Goal: Task Accomplishment & Management: Use online tool/utility

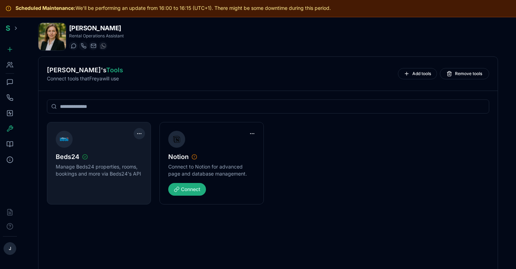
click at [137, 132] on html "Scheduled Maintenance: We'll be performing an update from 16:00 to 16:15 (UTC+1…" at bounding box center [258, 134] width 516 height 269
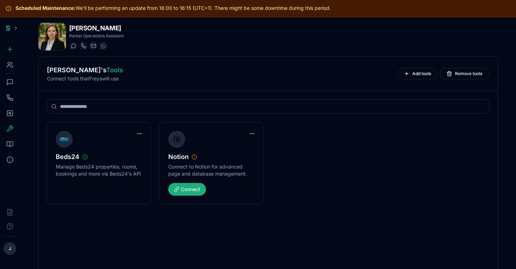
click at [93, 177] on html "Scheduled Maintenance: We'll be performing an update from 16:00 to 16:15 (UTC+1…" at bounding box center [258, 134] width 516 height 269
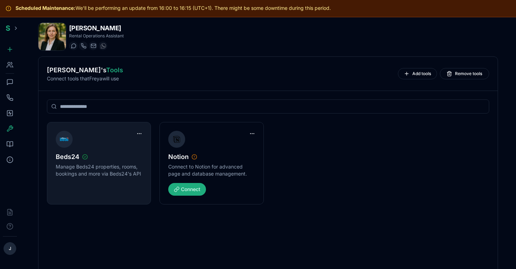
click at [84, 168] on p "Manage Beds24 properties, rooms, bookings and more via Beds24's API" at bounding box center [99, 170] width 87 height 14
click at [70, 142] on div at bounding box center [64, 139] width 17 height 17
click at [65, 142] on img at bounding box center [64, 139] width 8 height 11
click at [142, 130] on html "Scheduled Maintenance: We'll be performing an update from 16:00 to 16:15 (UTC+1…" at bounding box center [258, 134] width 516 height 269
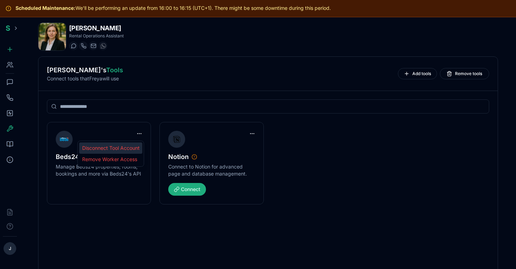
click at [129, 150] on div "Disconnect Tool Account" at bounding box center [110, 147] width 63 height 11
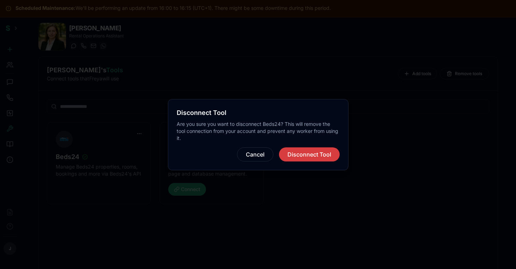
click at [308, 154] on button "Disconnect Tool" at bounding box center [309, 154] width 61 height 14
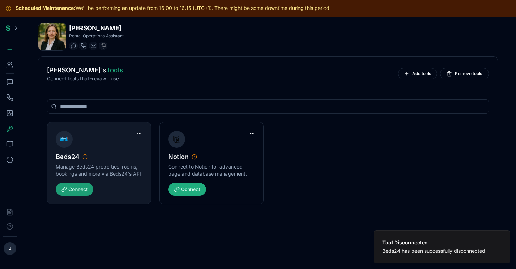
click at [82, 191] on button "Connect" at bounding box center [75, 189] width 38 height 13
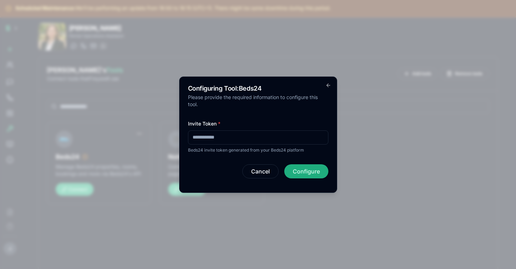
click at [254, 141] on input "Invite Token *" at bounding box center [258, 137] width 140 height 14
paste input "**********"
type input "**********"
click at [295, 170] on button "Configure" at bounding box center [306, 171] width 44 height 14
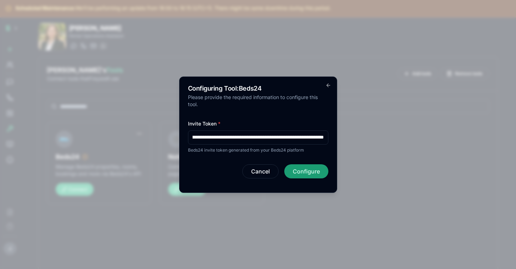
scroll to position [0, 0]
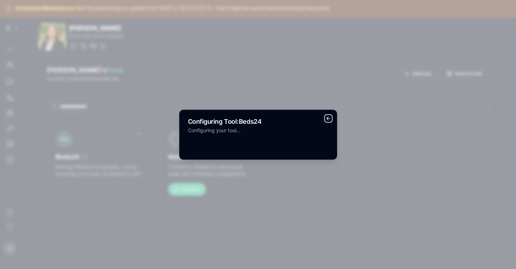
click at [328, 118] on icon "button" at bounding box center [327, 118] width 3 height 0
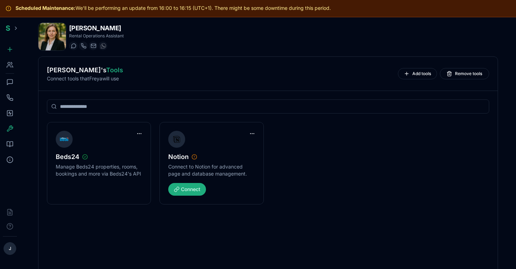
click at [12, 66] on icon at bounding box center [12, 67] width 1 height 2
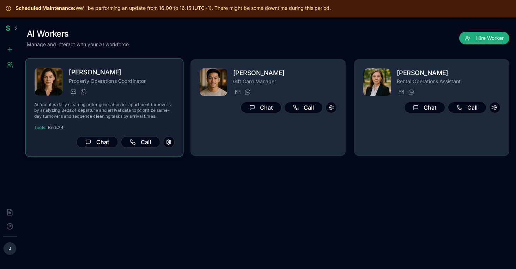
click at [95, 82] on p "Property Operations Coordinator" at bounding box center [122, 80] width 106 height 7
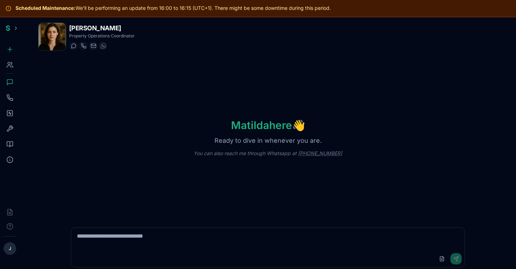
click at [11, 127] on icon at bounding box center [10, 129] width 6 height 6
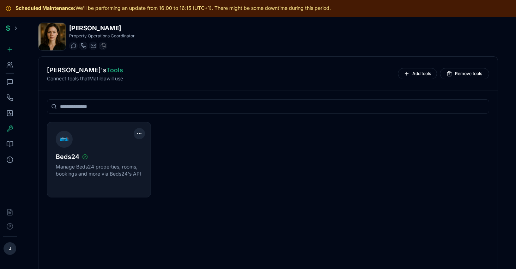
click at [141, 135] on html "Scheduled Maintenance: We'll be performing an update from 16:00 to 16:15 (UTC+1…" at bounding box center [258, 134] width 516 height 269
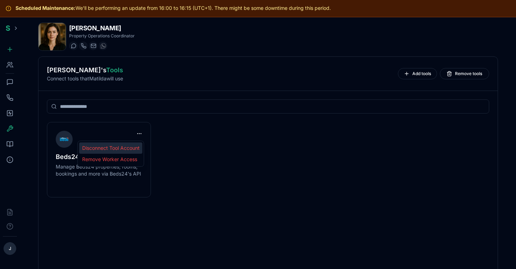
click at [128, 149] on div "Disconnect Tool Account" at bounding box center [110, 147] width 63 height 11
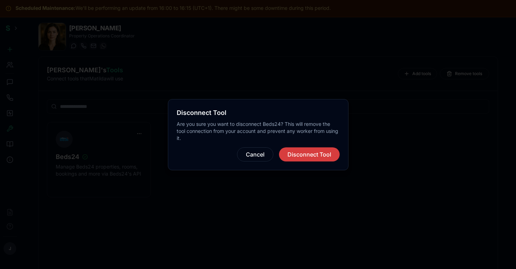
click at [295, 151] on button "Disconnect Tool" at bounding box center [309, 154] width 61 height 14
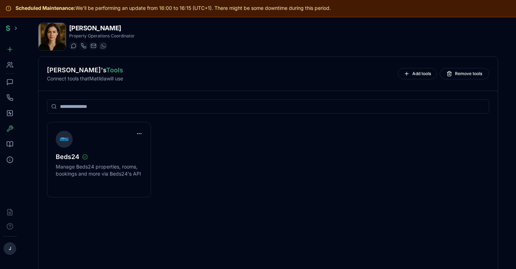
click at [209, 151] on div "Beds24 Manage Beds24 properties, rooms, bookings and more via Beds24's API" at bounding box center [268, 159] width 442 height 75
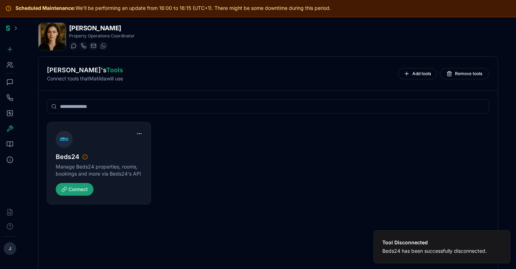
click at [79, 189] on button "Connect" at bounding box center [75, 189] width 38 height 13
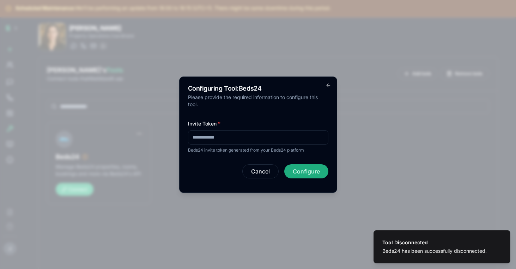
click at [253, 141] on input "Invite Token *" at bounding box center [258, 137] width 140 height 14
paste input "**********"
type input "**********"
click at [302, 168] on button "Configure" at bounding box center [306, 171] width 44 height 14
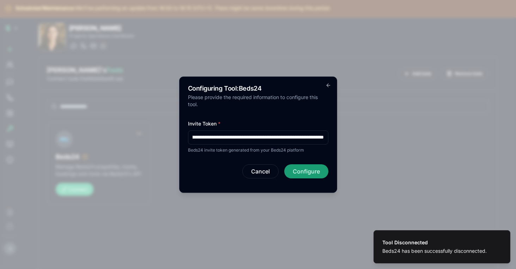
scroll to position [0, 0]
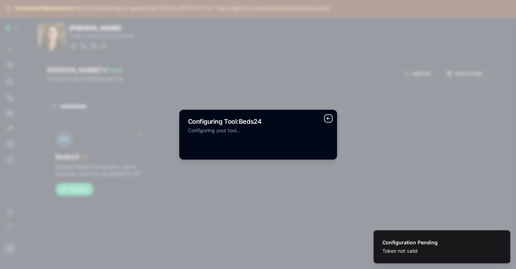
click at [329, 118] on icon "button" at bounding box center [328, 119] width 6 height 6
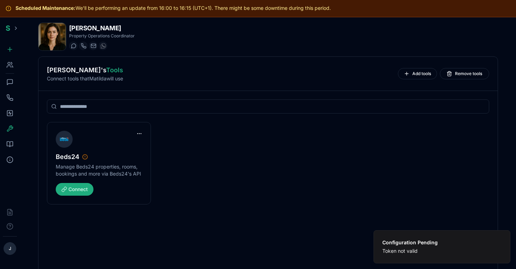
click at [12, 62] on icon at bounding box center [9, 64] width 7 height 7
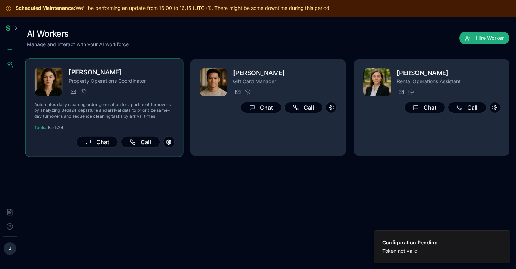
click at [78, 75] on h2 "[PERSON_NAME]" at bounding box center [122, 72] width 106 height 10
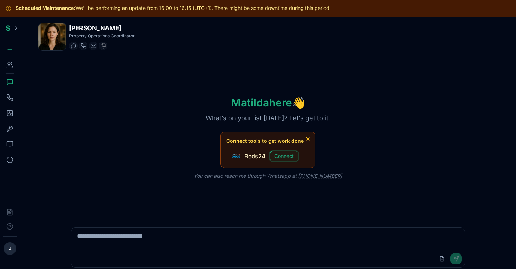
click at [280, 154] on button "Connect" at bounding box center [284, 156] width 29 height 11
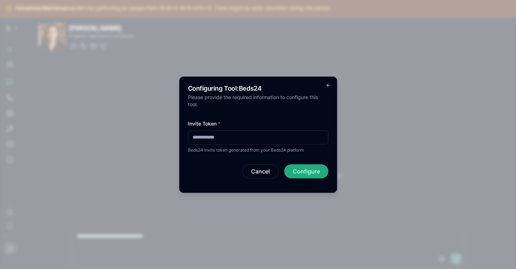
click at [258, 142] on input "Invite Token *" at bounding box center [258, 137] width 140 height 14
paste input "**********"
type input "**********"
click at [296, 172] on button "Configure" at bounding box center [306, 171] width 44 height 14
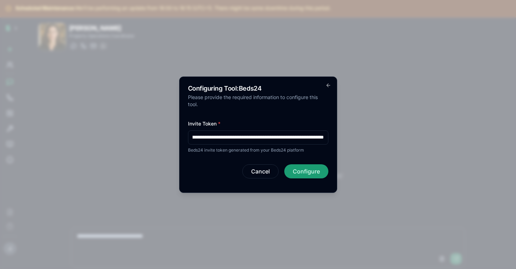
scroll to position [0, 0]
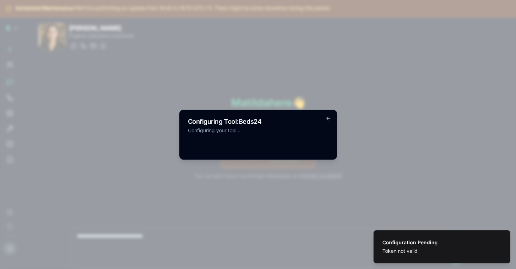
click at [330, 122] on div "Configuring Tool: Beds24 Configuring your tool... Go back" at bounding box center [258, 135] width 158 height 50
click at [330, 116] on icon "button" at bounding box center [328, 119] width 6 height 6
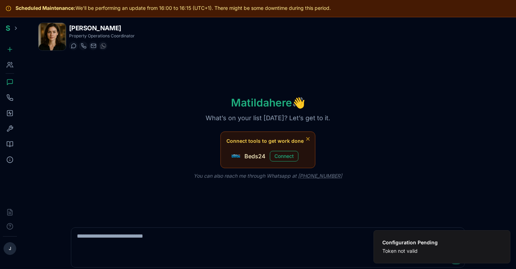
click at [346, 115] on div "Matilda here 👋 What’s on your list today? Let’s get to it. Connect tools to get…" at bounding box center [268, 137] width 460 height 162
click at [273, 202] on div "Matilda here 👋 What’s on your list today? Let’s get to it. Connect tools to get…" at bounding box center [268, 137] width 460 height 162
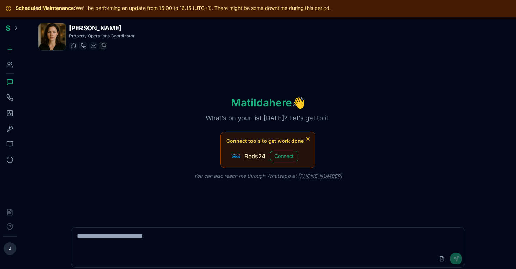
click at [11, 126] on icon at bounding box center [10, 129] width 6 height 6
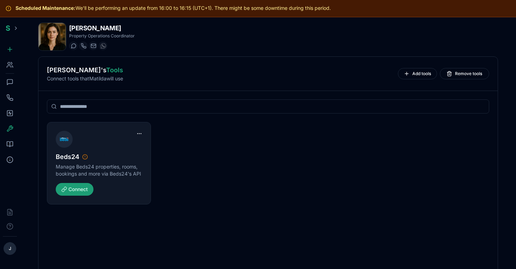
click at [86, 189] on button "Connect" at bounding box center [75, 189] width 38 height 13
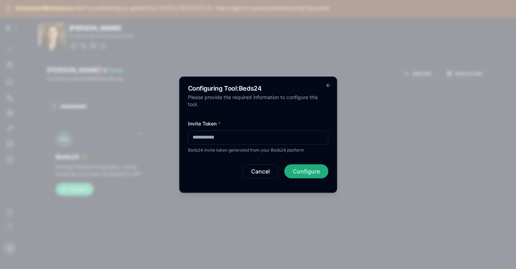
click at [324, 79] on div "Configuring Tool: Beds24 Please provide the required information to configure t…" at bounding box center [258, 134] width 158 height 116
click at [326, 87] on icon "button" at bounding box center [328, 85] width 6 height 6
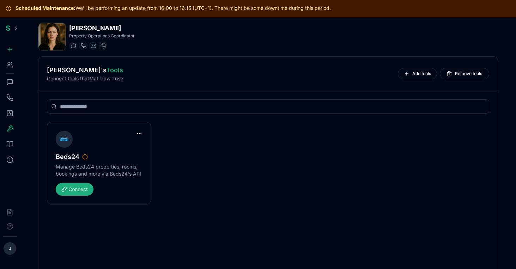
click at [15, 63] on div "Workers" at bounding box center [10, 65] width 14 height 14
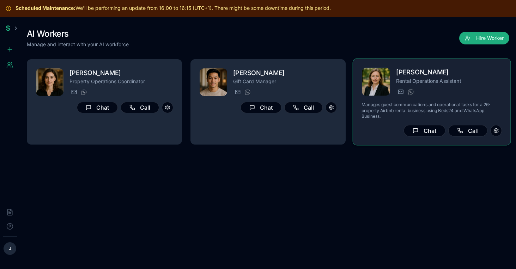
click at [397, 82] on p "Rental Operations Assistant" at bounding box center [449, 81] width 106 height 7
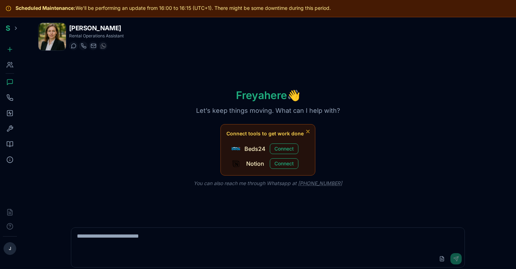
click at [367, 68] on div "[PERSON_NAME] here 👋 Let’s keep things moving. What can I help with? Connect to…" at bounding box center [268, 137] width 460 height 162
